Goal: Transaction & Acquisition: Purchase product/service

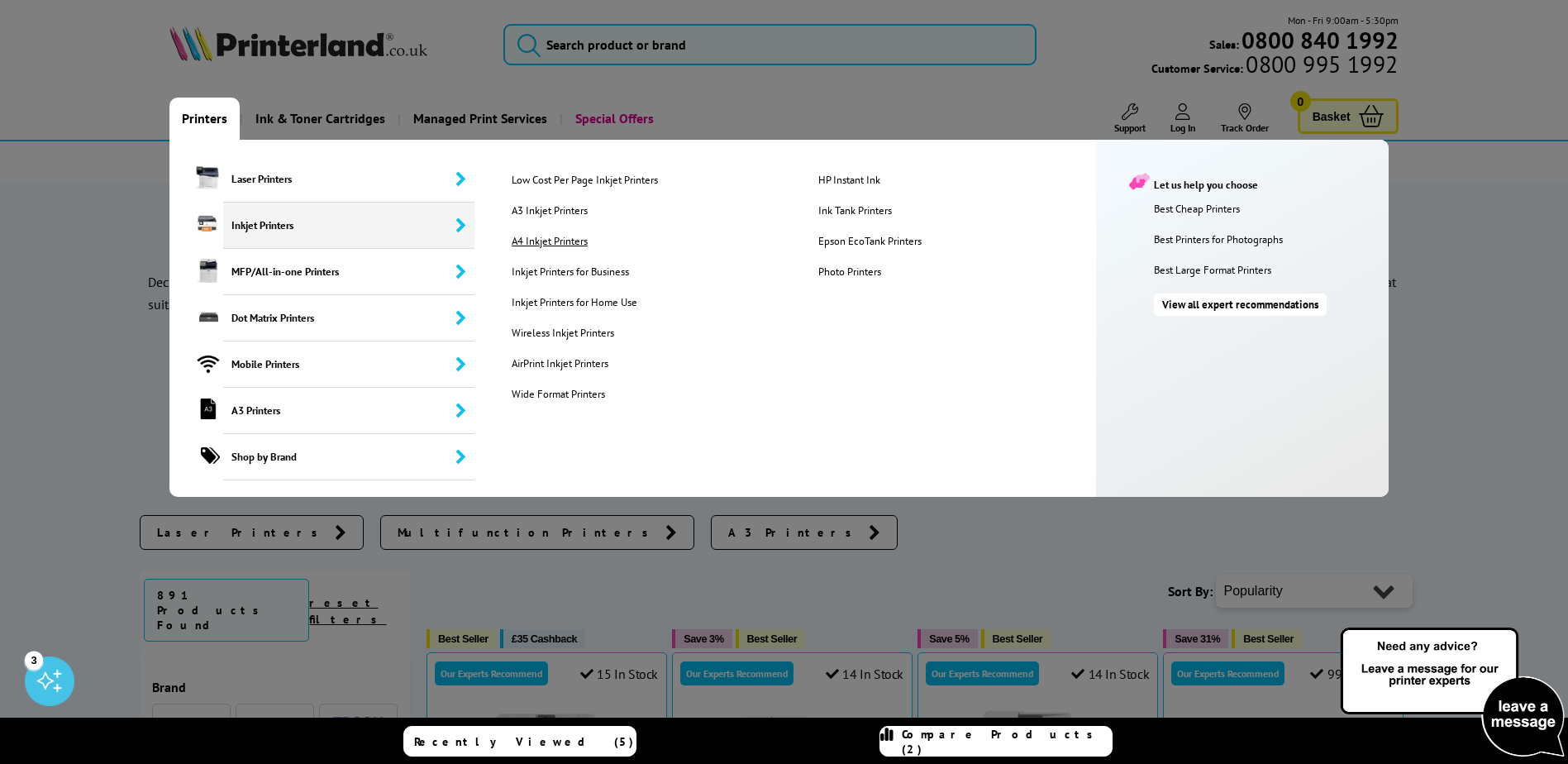
click at [526, 239] on link "A4 Inkjet Printers" at bounding box center [652, 241] width 305 height 14
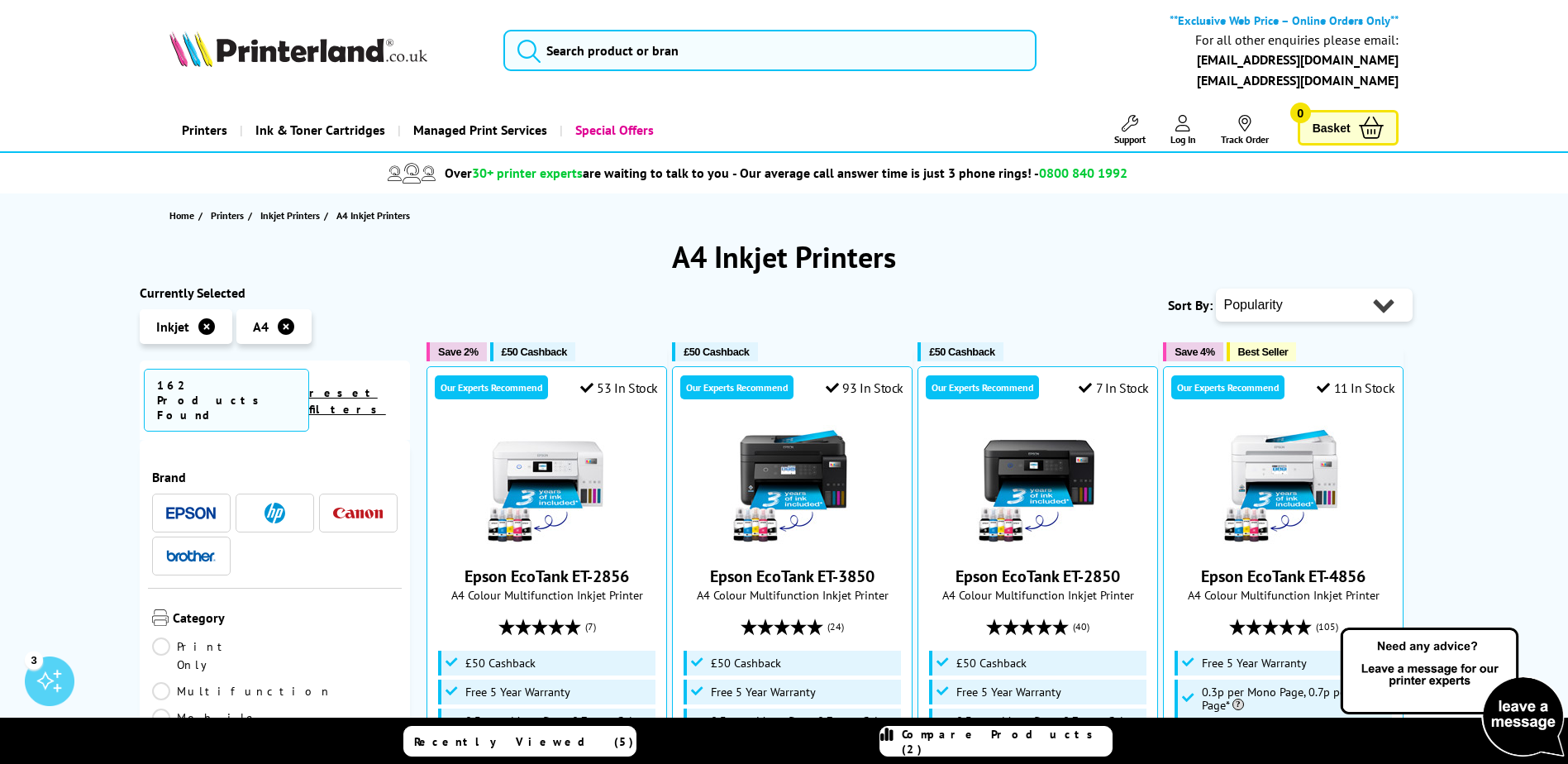
click at [191, 549] on img at bounding box center [191, 555] width 50 height 12
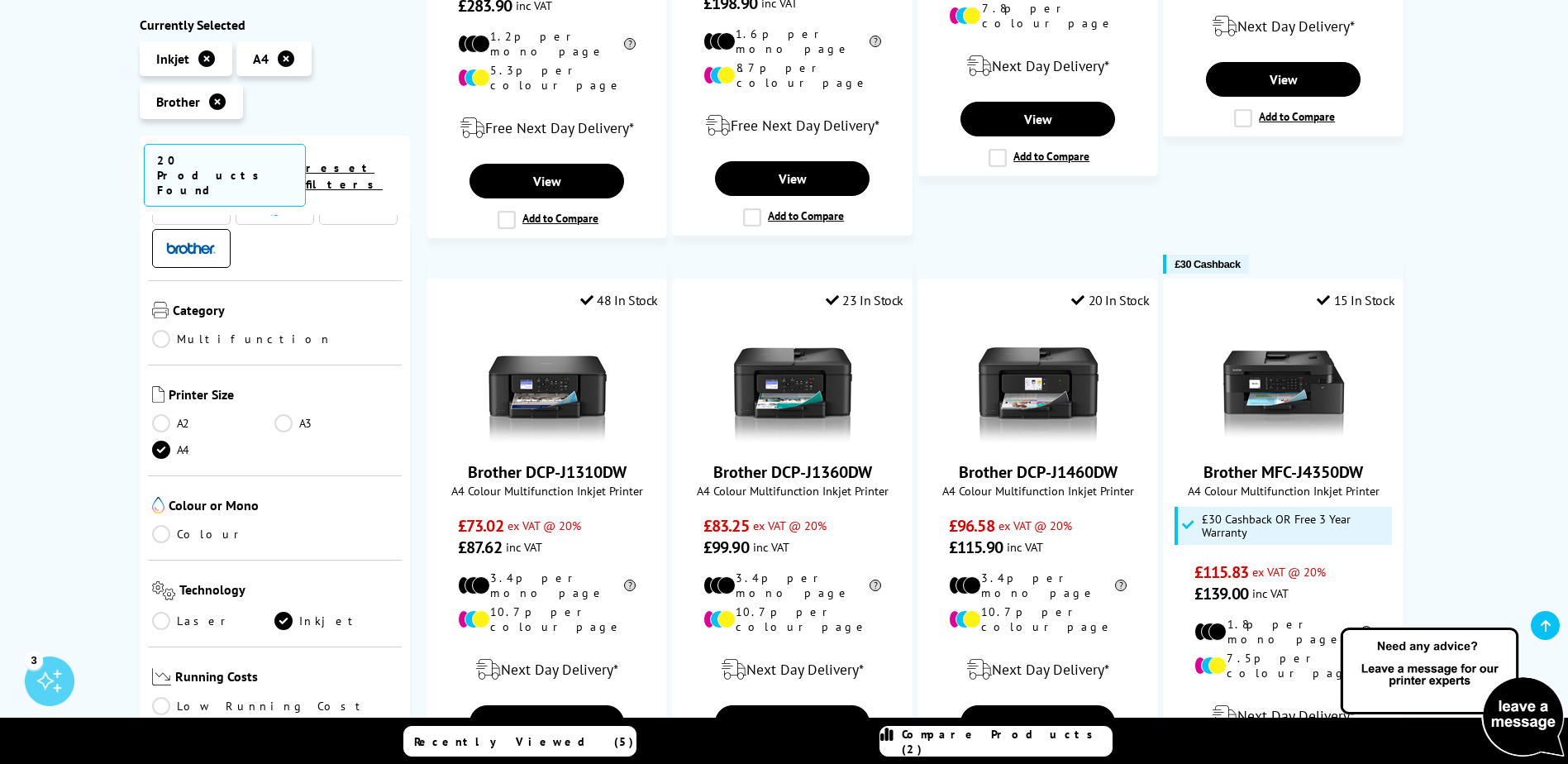
scroll to position [743, 0]
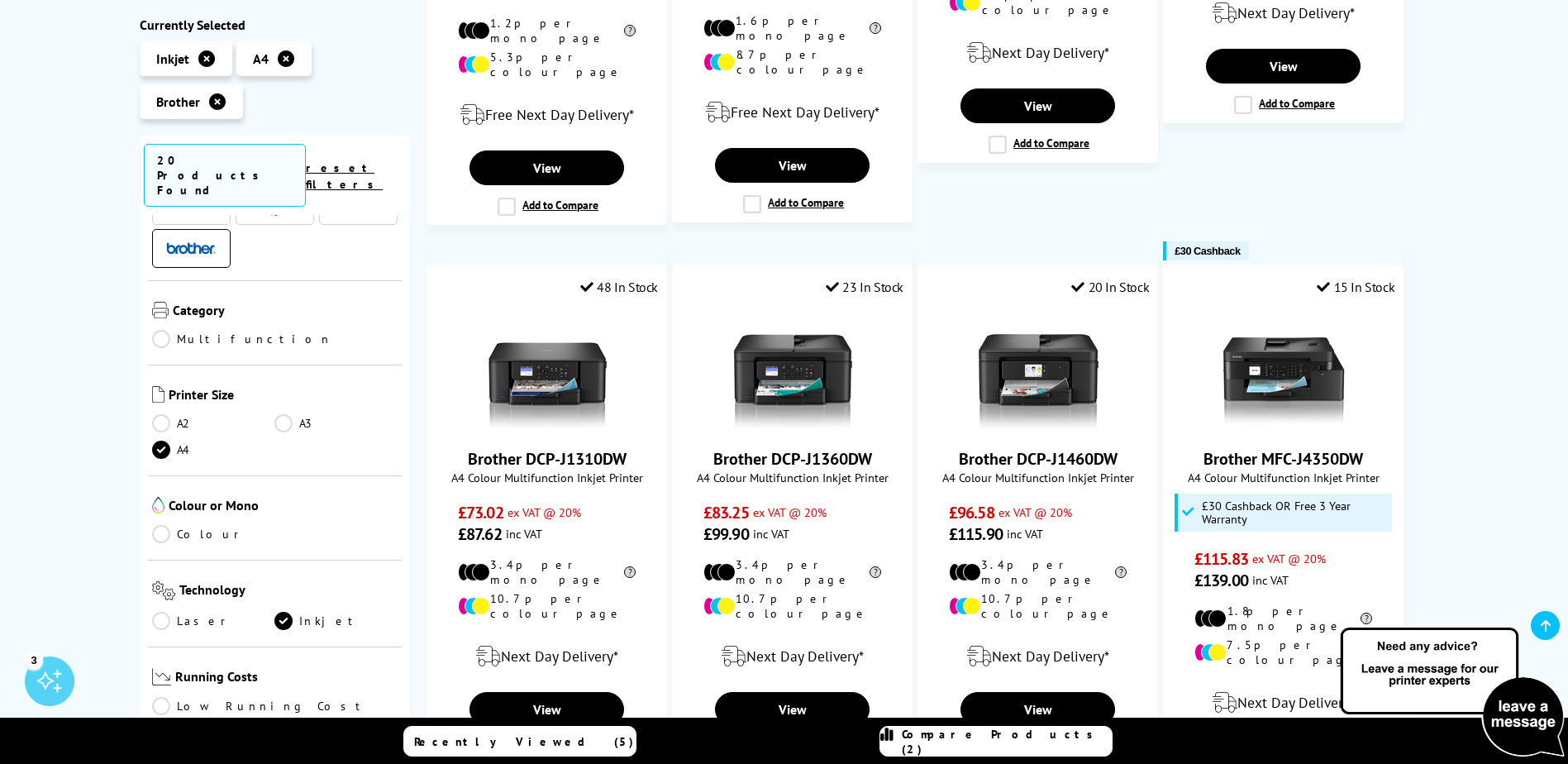
click at [202, 525] on link "Colour" at bounding box center [214, 534] width 123 height 19
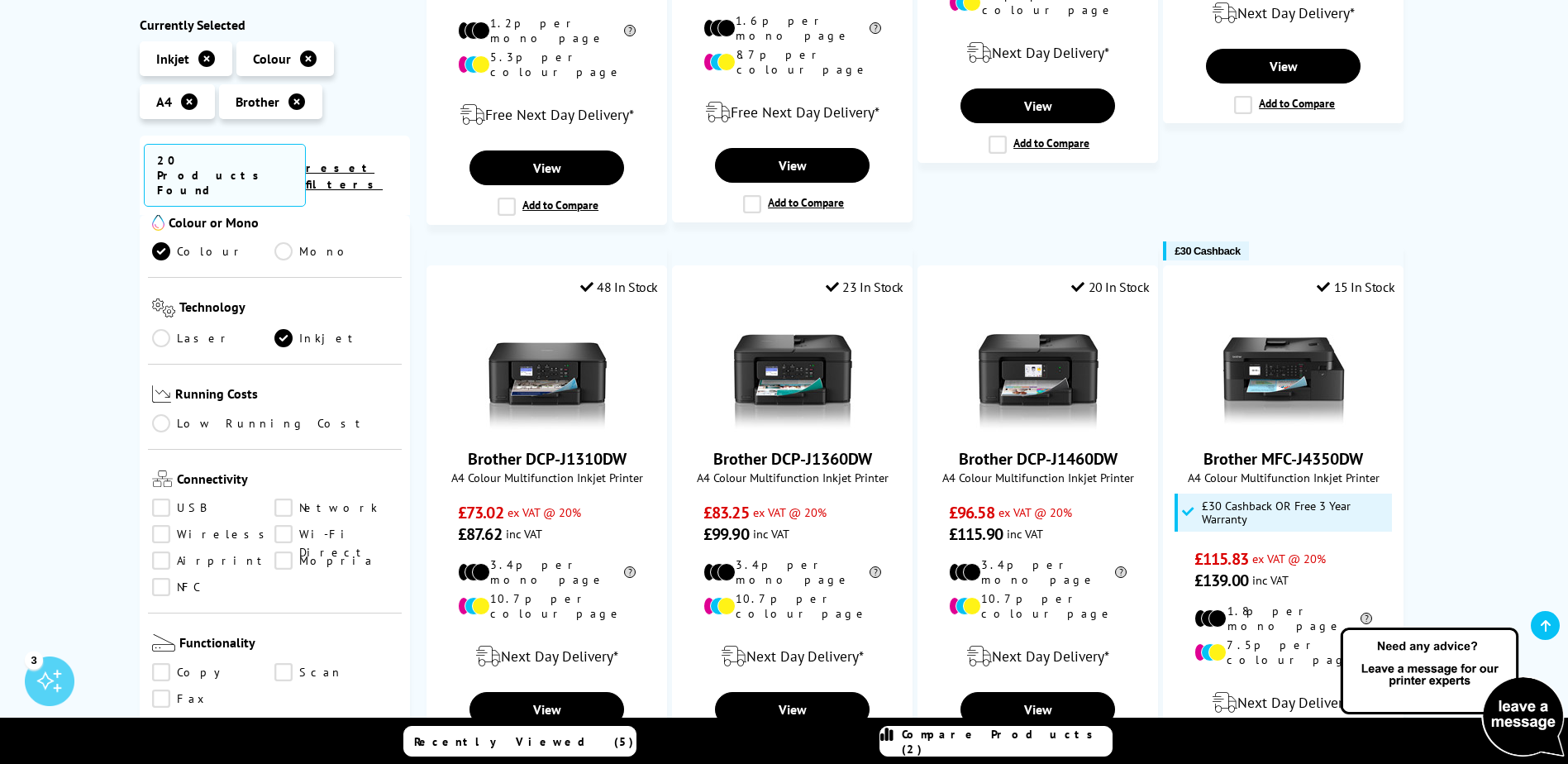
scroll to position [413, 0]
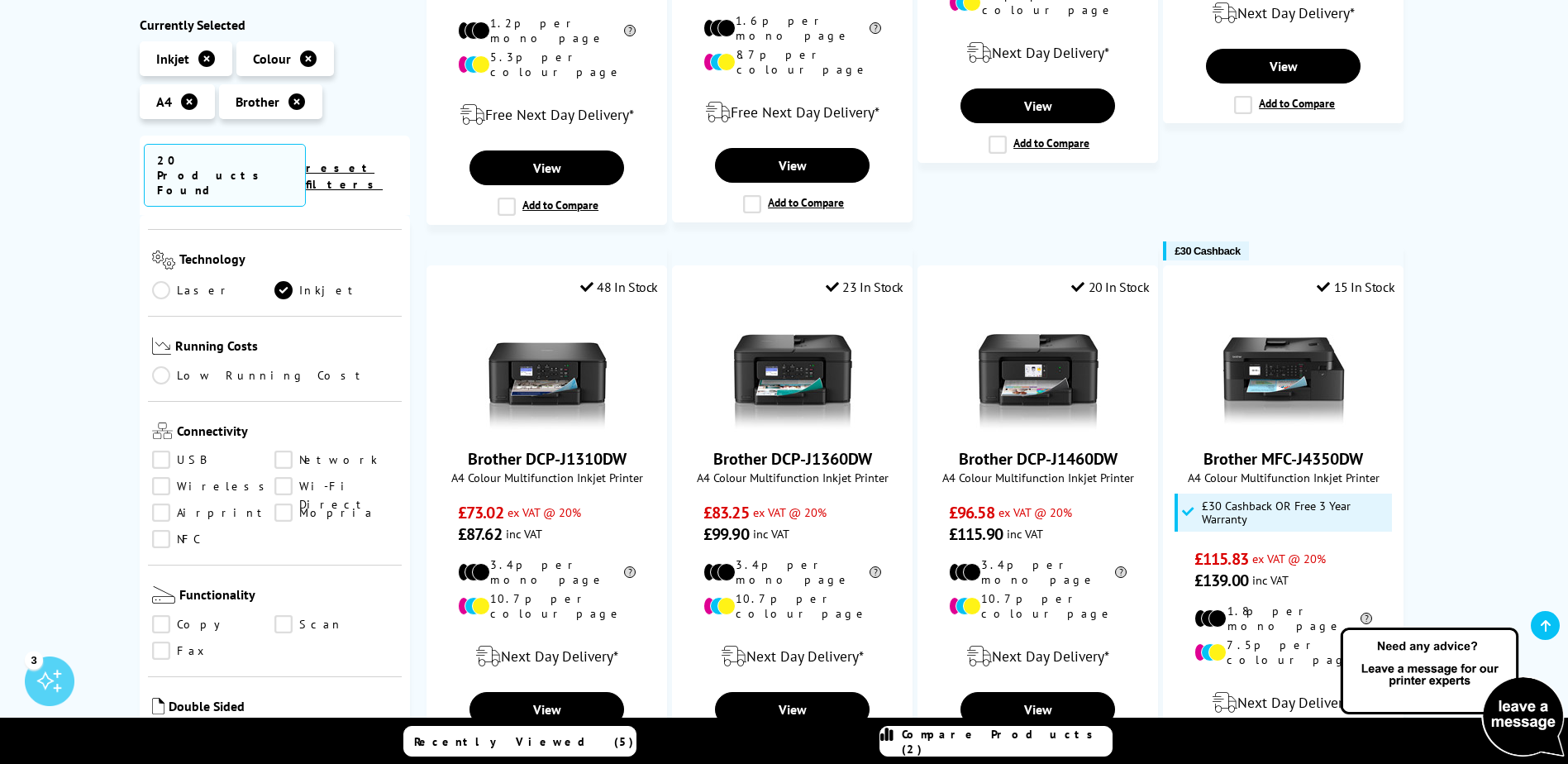
click at [160, 477] on link "Wireless" at bounding box center [214, 486] width 123 height 19
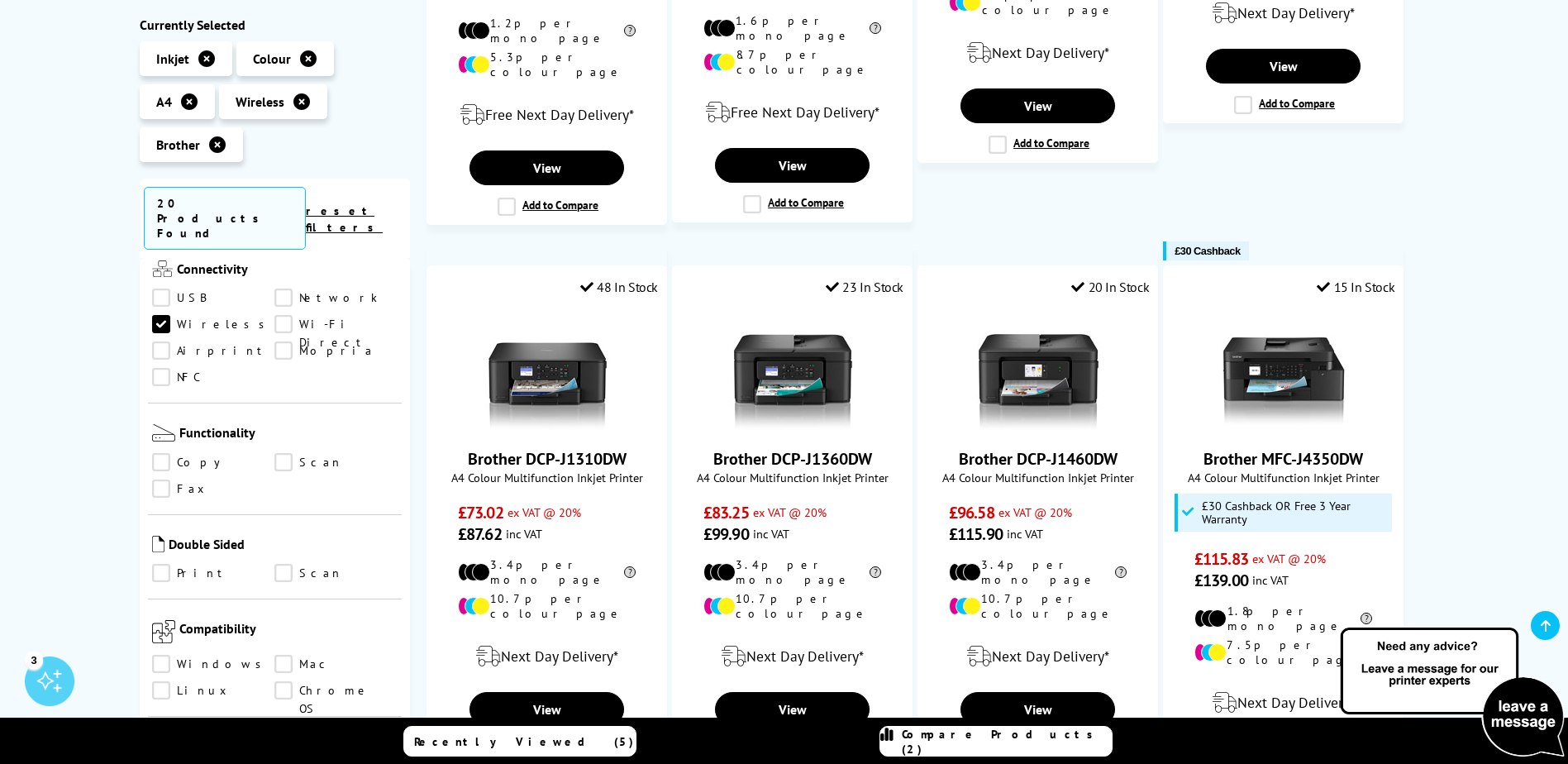
scroll to position [661, 0]
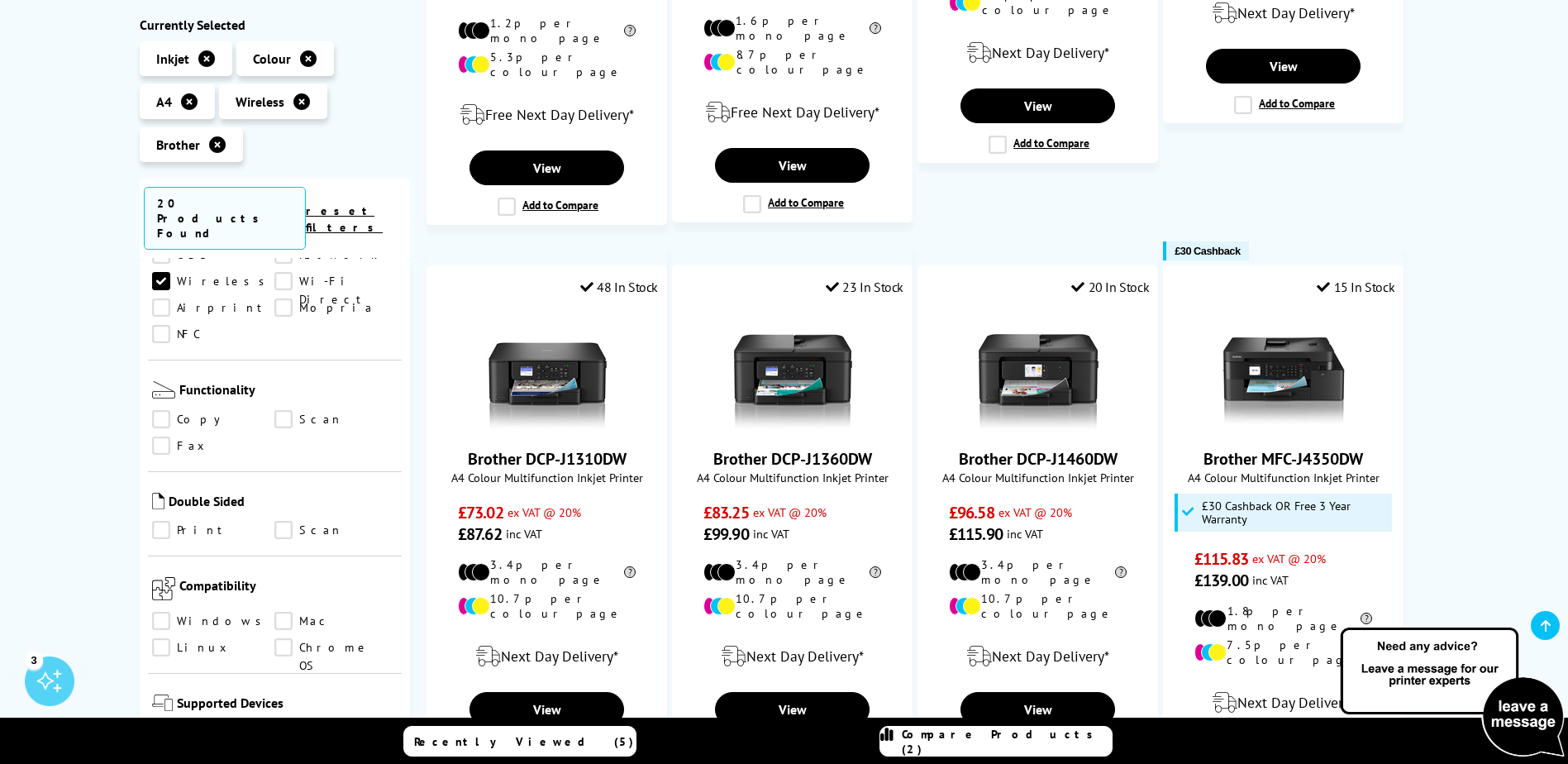
drag, startPoint x: 277, startPoint y: 383, endPoint x: 223, endPoint y: 392, distance: 54.7
click at [277, 410] on link "Scan" at bounding box center [336, 419] width 123 height 19
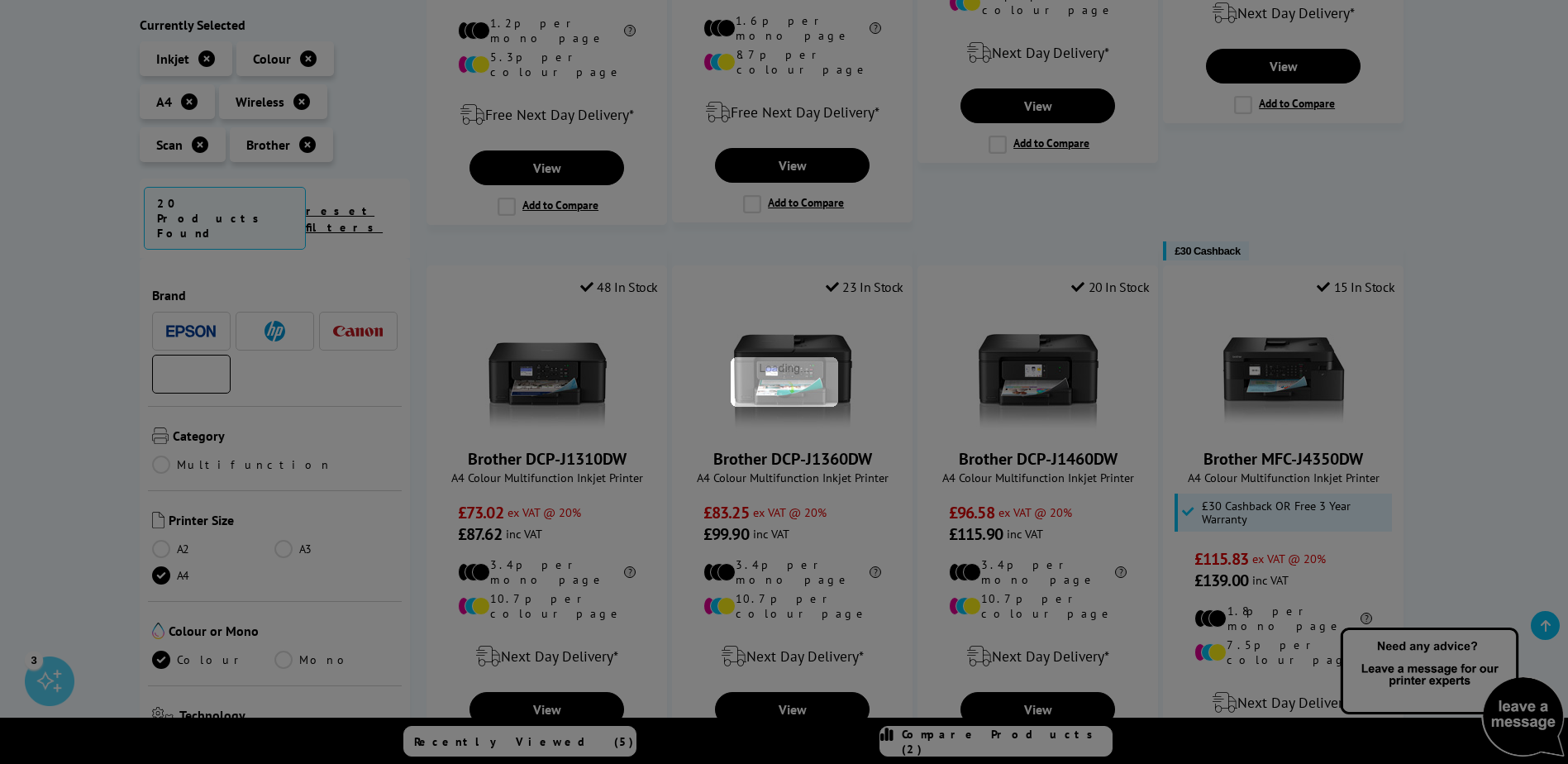
scroll to position [661, 0]
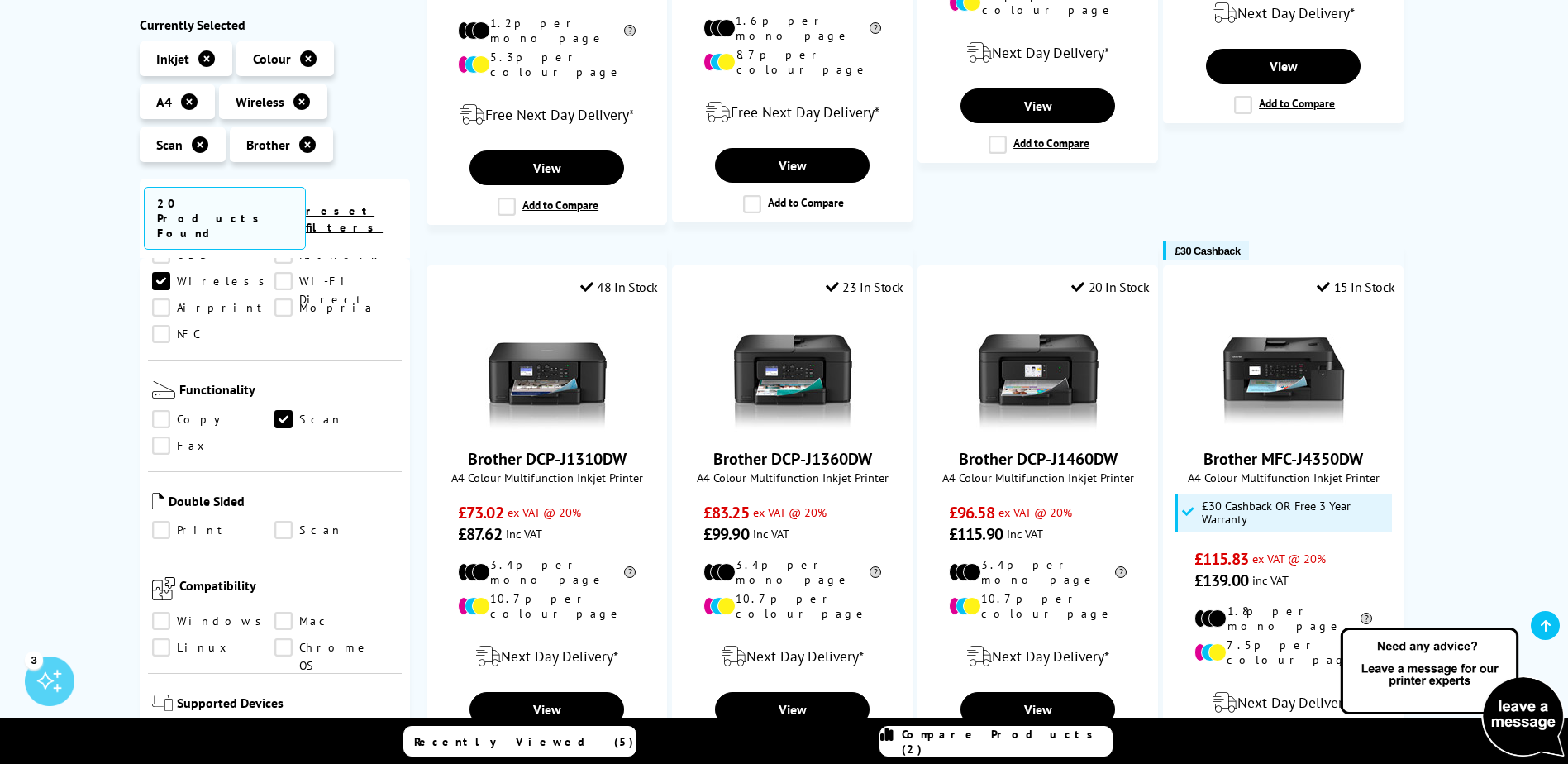
click at [180, 410] on link "Copy" at bounding box center [214, 419] width 123 height 19
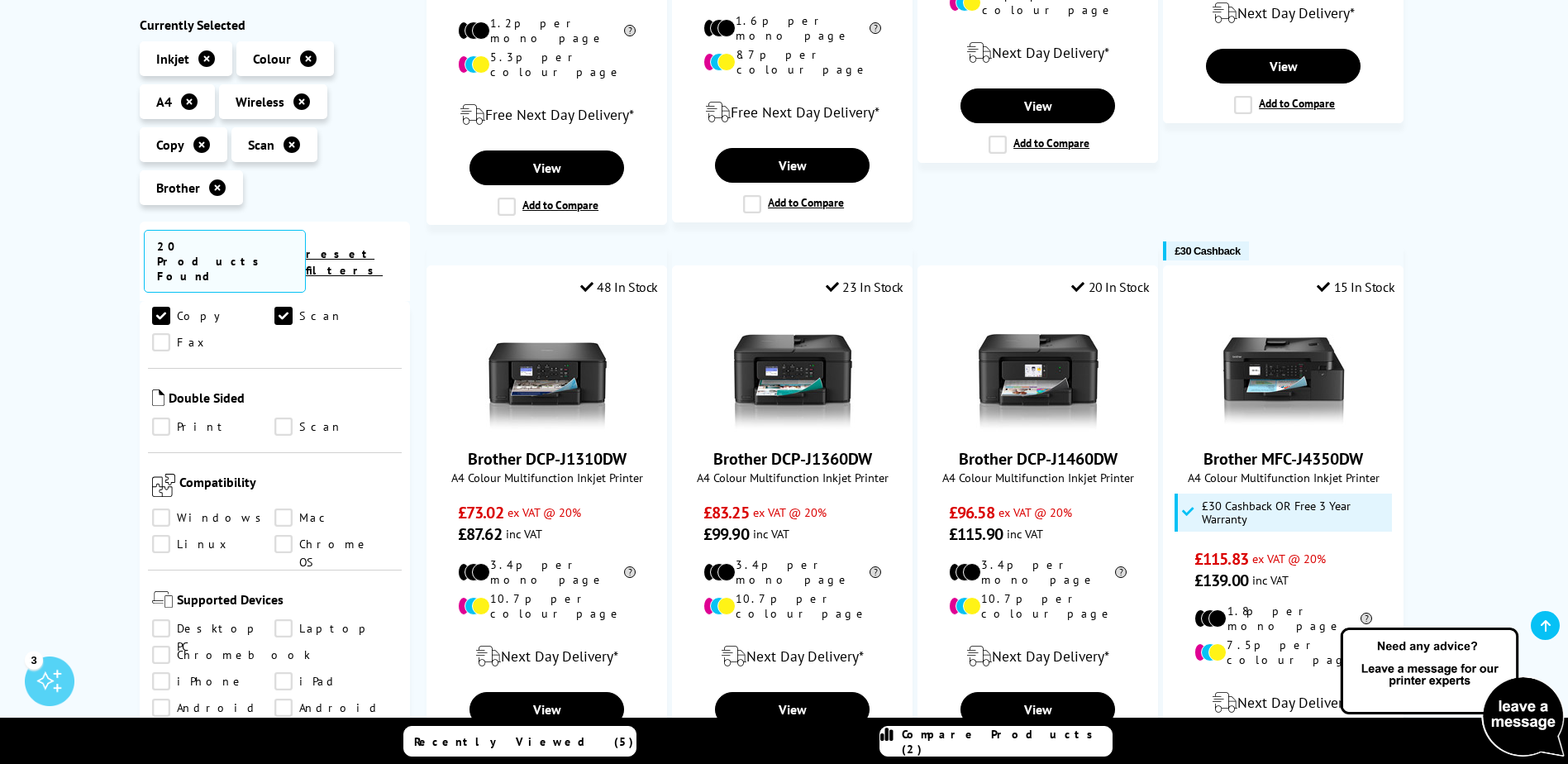
scroll to position [827, 0]
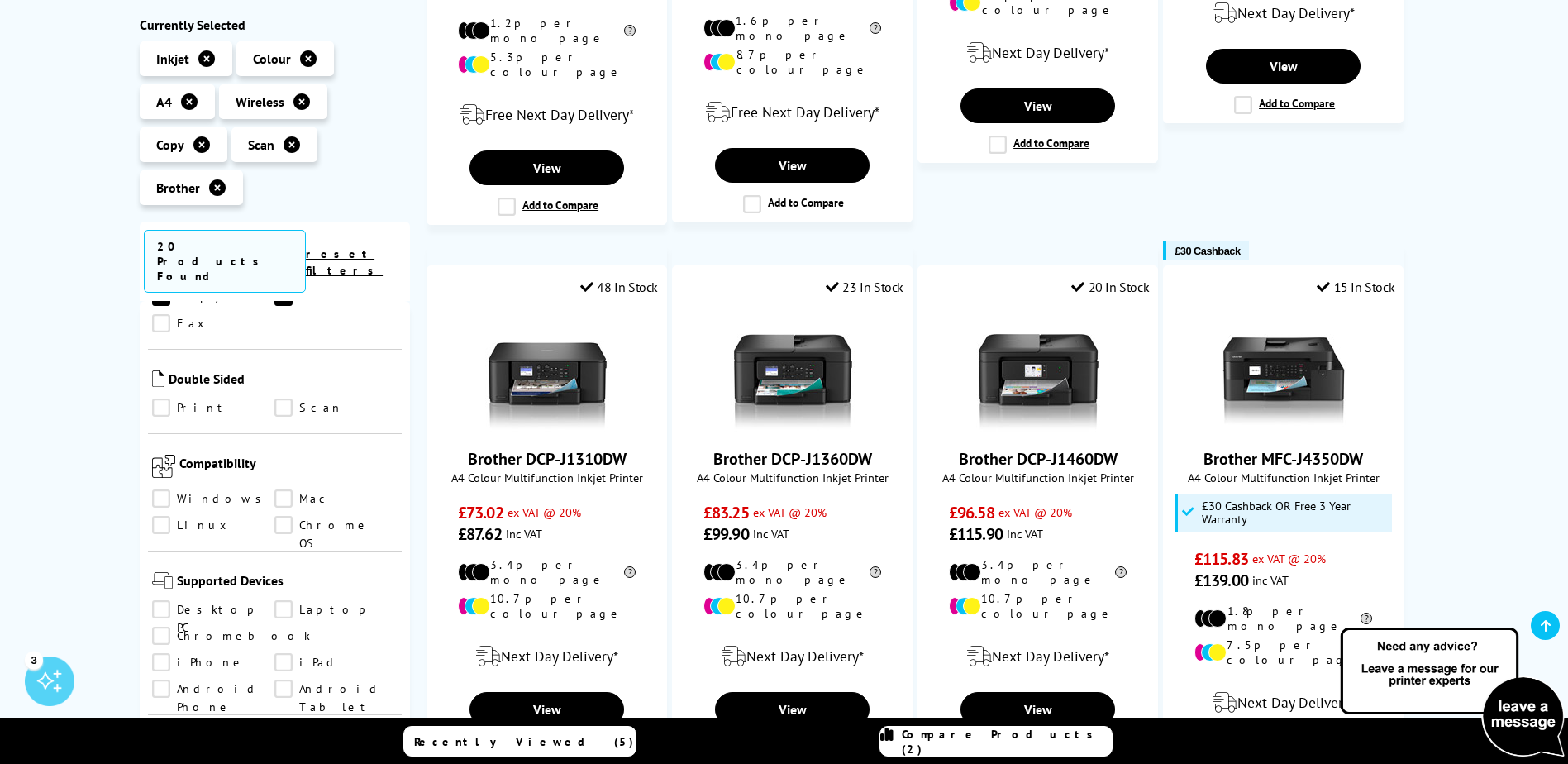
click at [283, 399] on link "Scan" at bounding box center [336, 407] width 123 height 19
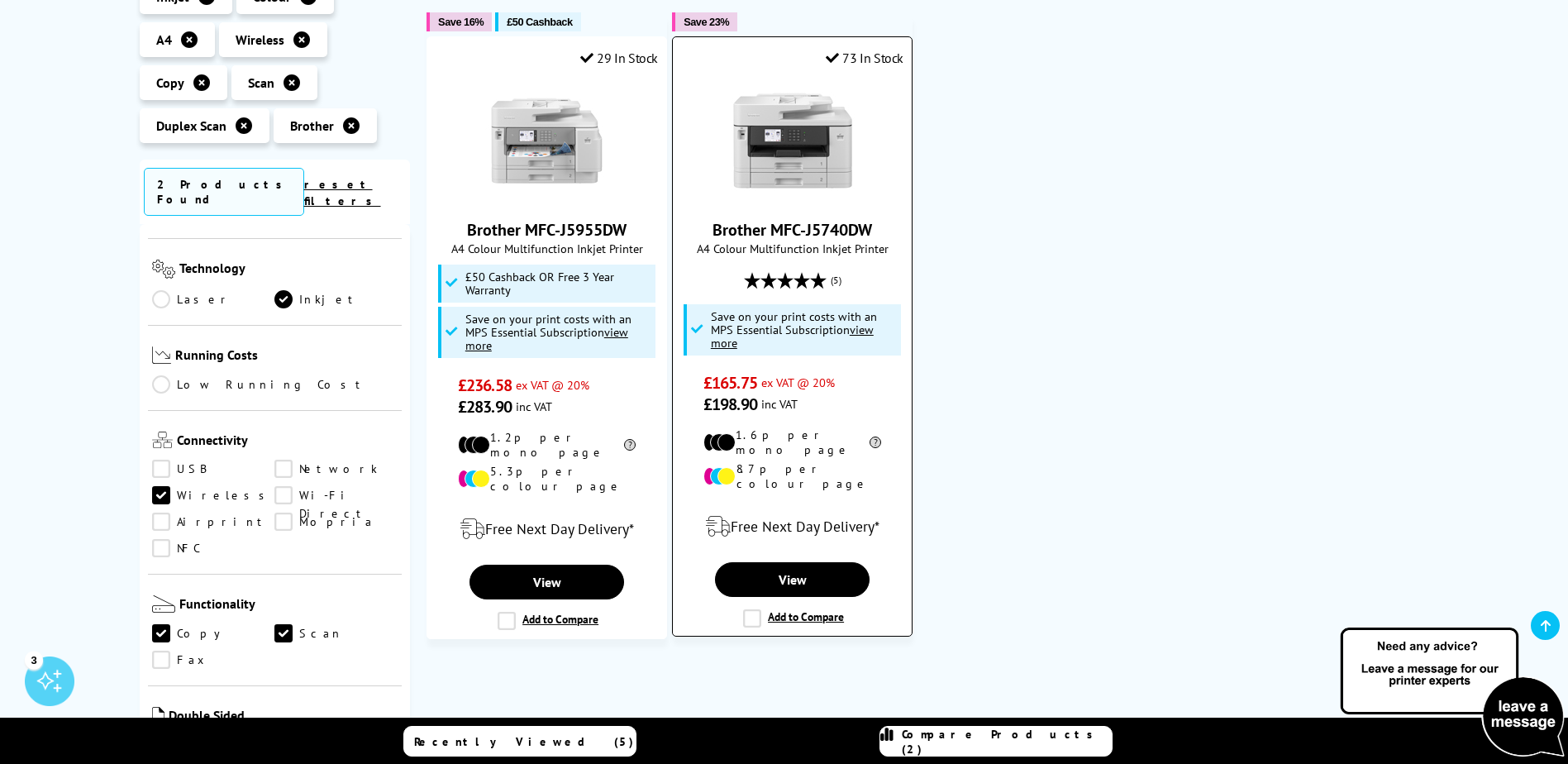
scroll to position [330, 0]
